Goal: Obtain resource: Obtain resource

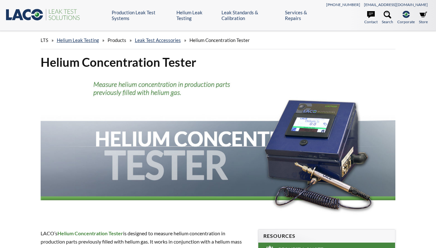
select select
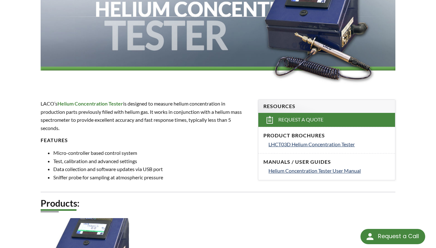
scroll to position [129, 0]
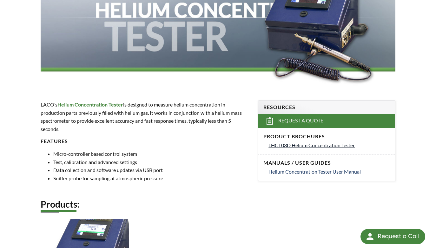
click at [292, 145] on span "LHCT03D Helium Concentration Tester" at bounding box center [312, 145] width 86 height 6
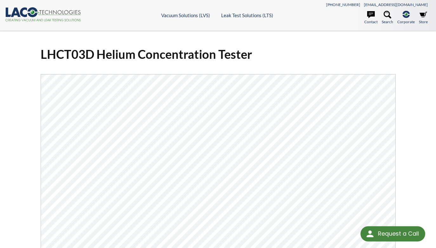
select select
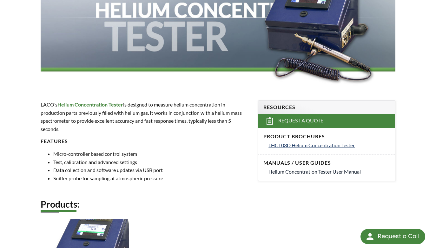
click at [303, 172] on span "Helium Concentration Tester User Manual" at bounding box center [315, 171] width 92 height 6
